Goal: Information Seeking & Learning: Learn about a topic

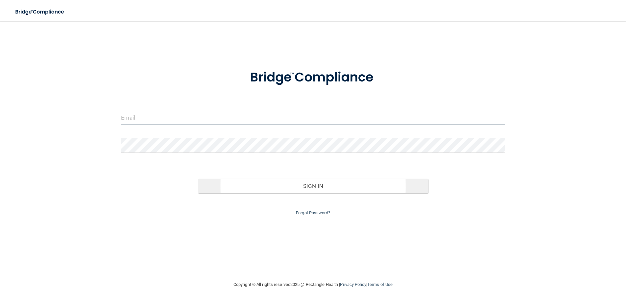
type input "[PERSON_NAME][EMAIL_ADDRESS][PERSON_NAME][DOMAIN_NAME]"
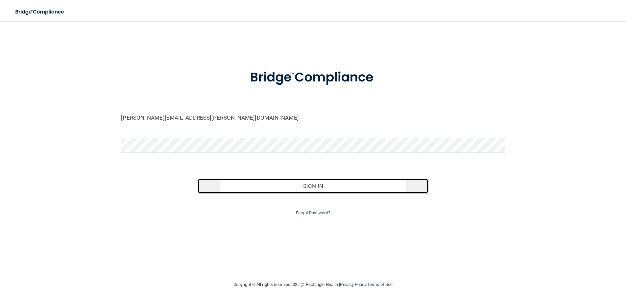
click at [329, 186] on button "Sign In" at bounding box center [313, 186] width 230 height 14
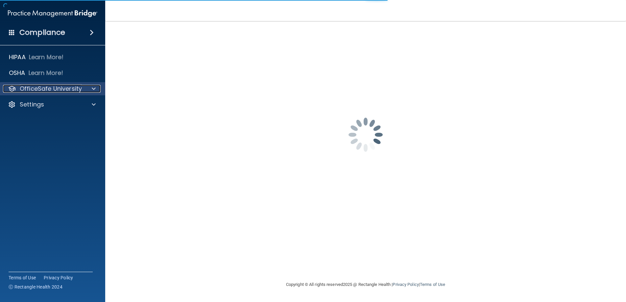
click at [87, 91] on div at bounding box center [93, 89] width 16 height 8
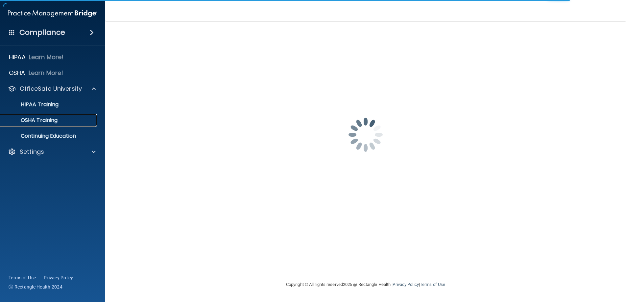
click at [52, 116] on link "OSHA Training" at bounding box center [45, 120] width 104 height 13
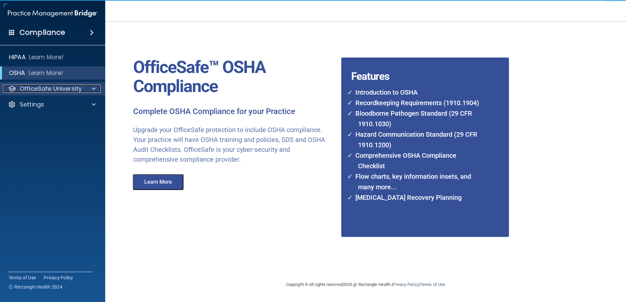
click at [100, 91] on div at bounding box center [93, 89] width 16 height 8
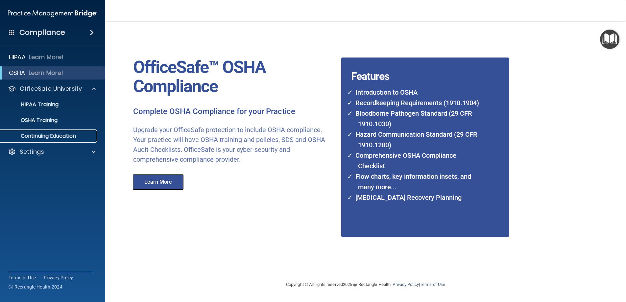
click at [69, 135] on p "Continuing Education" at bounding box center [49, 136] width 90 height 7
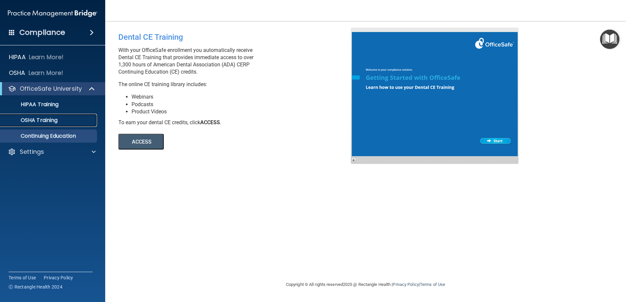
click at [45, 120] on p "OSHA Training" at bounding box center [30, 120] width 53 height 7
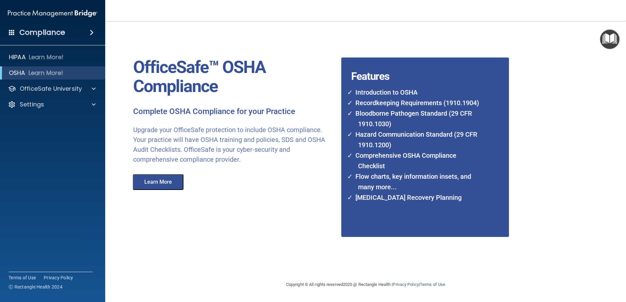
click at [160, 181] on button "Learn More" at bounding box center [158, 182] width 51 height 16
